Goal: Check status: Check status

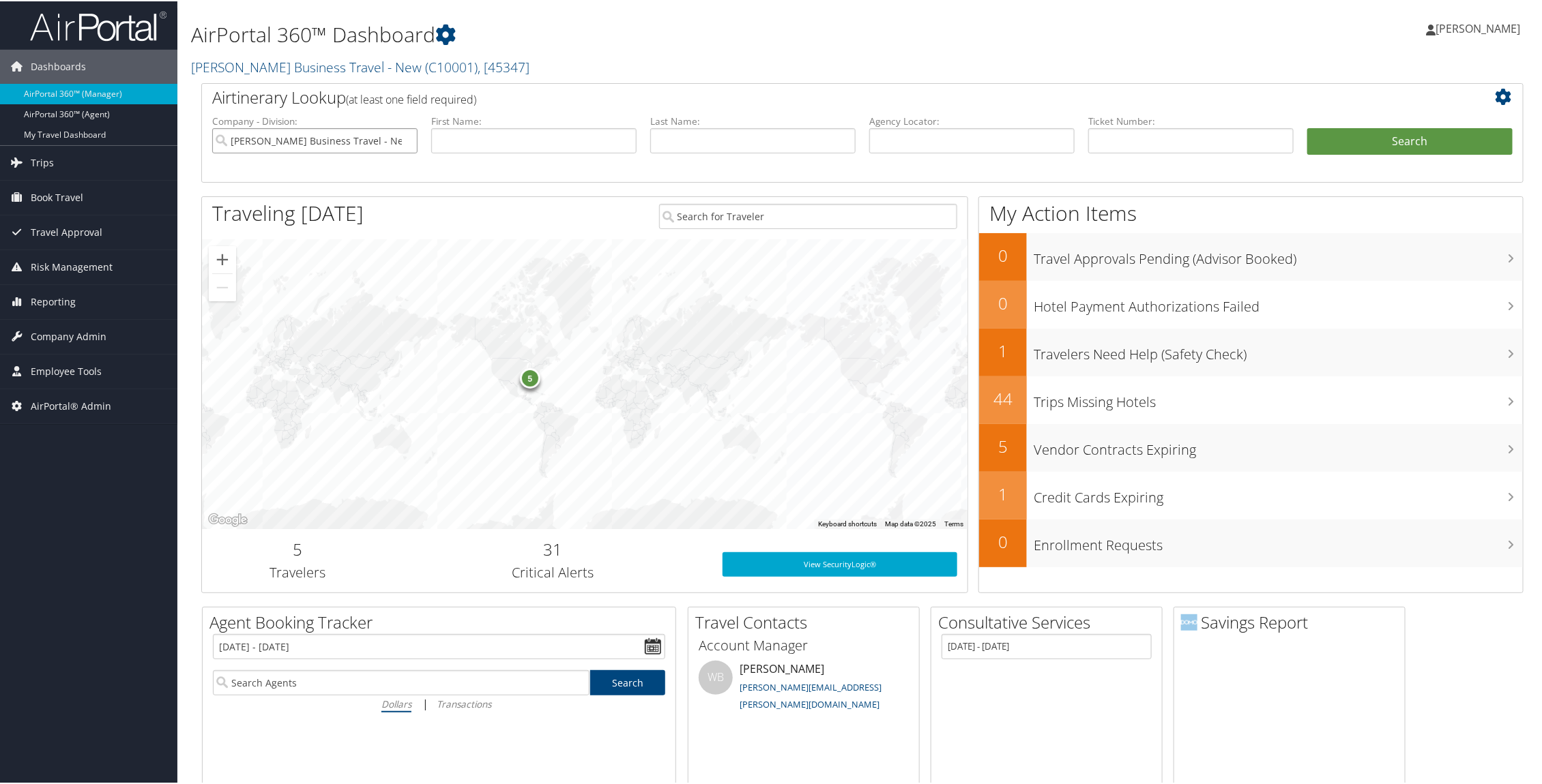
drag, startPoint x: 365, startPoint y: 139, endPoint x: 379, endPoint y: 138, distance: 14.0
click at [366, 138] on input "[PERSON_NAME] Business Travel - New" at bounding box center [315, 140] width 206 height 26
paste input "UWA002"
click at [302, 163] on div "UW [PERSON_NAME] of Medicine (UWA002)" at bounding box center [314, 165] width 199 height 14
type input "UW [PERSON_NAME] of Medicine"
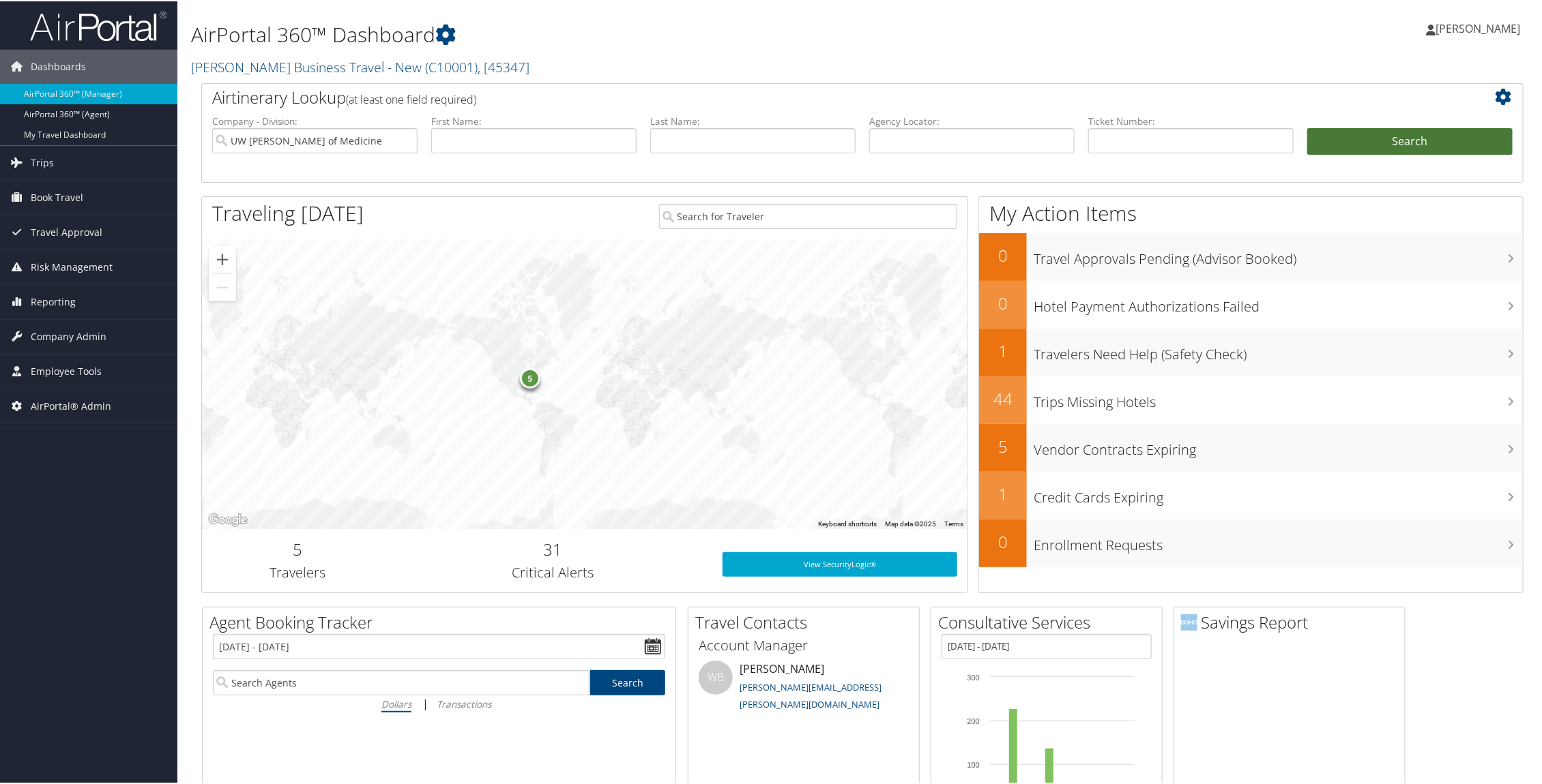
click at [1437, 145] on button "Search" at bounding box center [1410, 141] width 206 height 28
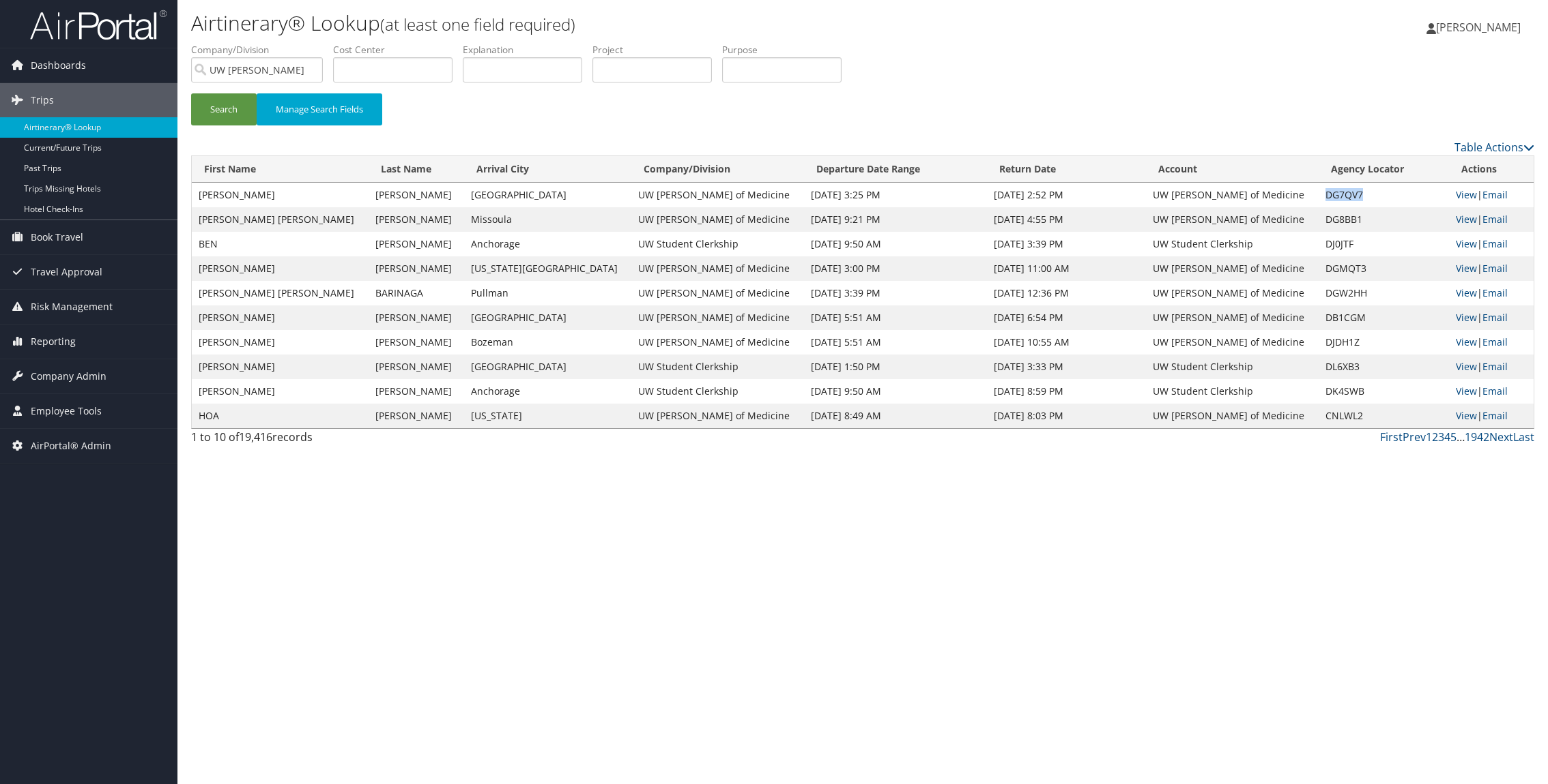
click at [1319, 191] on td "DG7QV7" at bounding box center [1384, 195] width 130 height 25
copy td "DG7QV7"
